Goal: Transaction & Acquisition: Purchase product/service

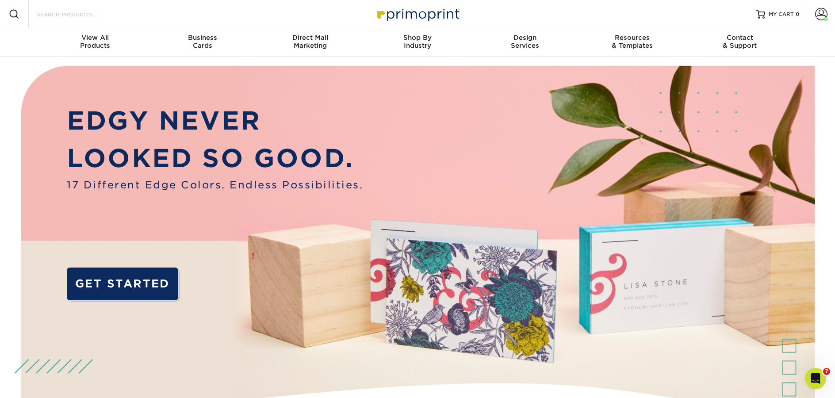
click at [92, 17] on input "Search Products" at bounding box center [79, 14] width 86 height 11
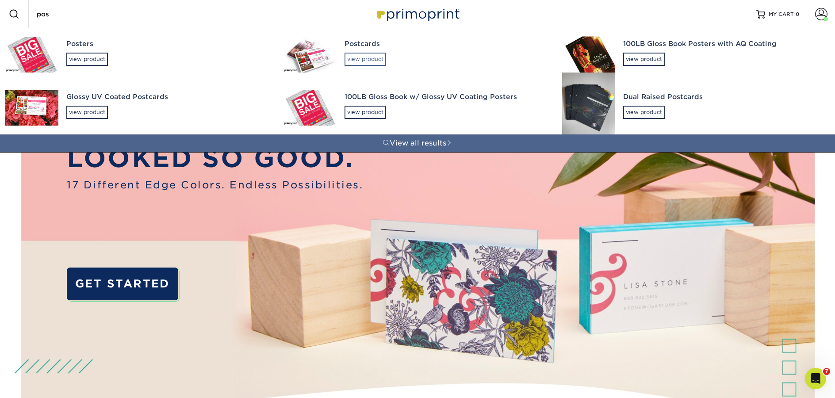
type input "pos"
click at [378, 64] on div "view product" at bounding box center [365, 59] width 42 height 13
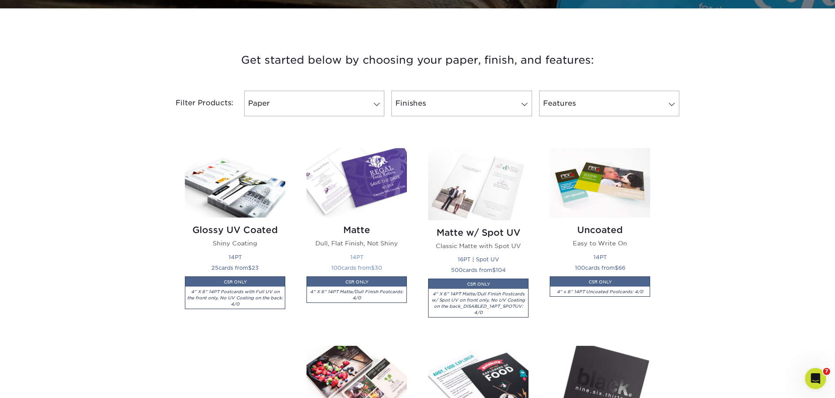
click at [375, 170] on img at bounding box center [356, 182] width 100 height 69
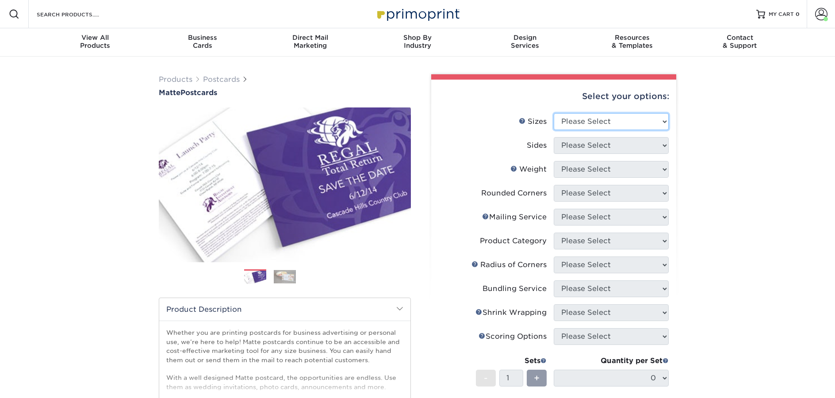
click at [611, 123] on select "Please Select 1.5" x 7" 2" x 4" 2" x 6" 2" x 7" 2" x 8" 2.12" x 5.5" 2.125" x 5…" at bounding box center [610, 121] width 115 height 17
click at [401, 8] on img at bounding box center [417, 13] width 88 height 19
